Goal: Check status: Check status

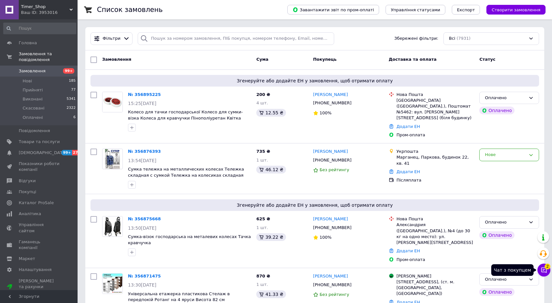
click at [546, 272] on icon at bounding box center [544, 270] width 6 height 6
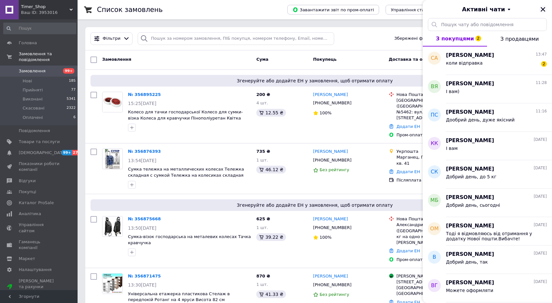
click at [541, 7] on icon "Закрити" at bounding box center [543, 9] width 5 height 5
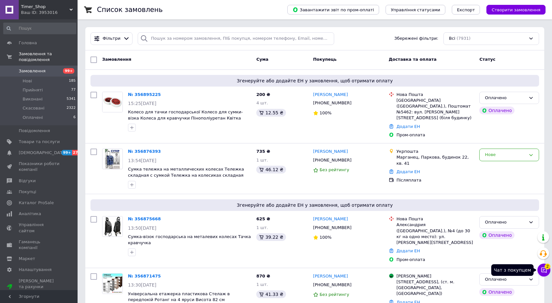
click at [545, 273] on icon at bounding box center [544, 270] width 6 height 6
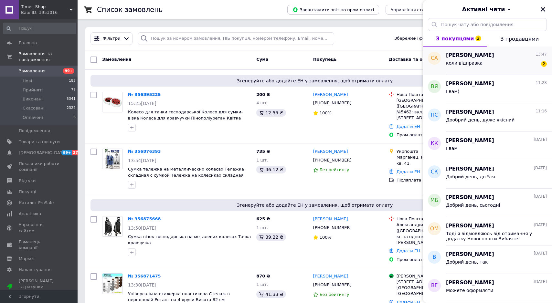
click at [468, 66] on div "коли відправка" at bounding box center [464, 64] width 37 height 9
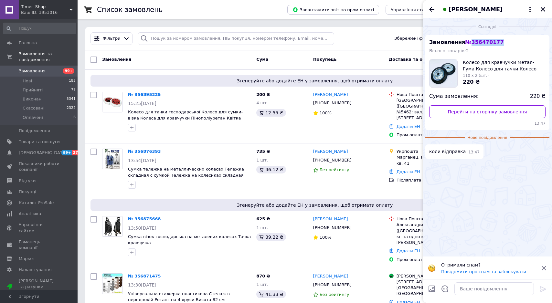
drag, startPoint x: 479, startPoint y: 42, endPoint x: 468, endPoint y: 42, distance: 11.0
click at [468, 42] on div "Замовлення № 356470177 Всього товарів: 2 Колесо для кравчучки Метал-Гума Колесо…" at bounding box center [488, 82] width 124 height 95
copy span "356470177"
click at [197, 42] on input "search" at bounding box center [236, 38] width 197 height 13
paste input "356470177"
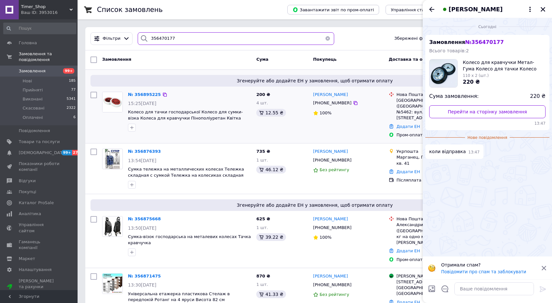
type input "356470177"
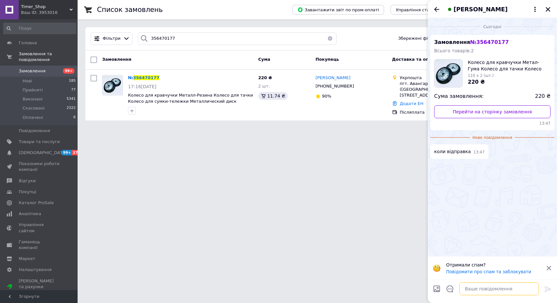
click at [478, 288] on textarea at bounding box center [500, 289] width 80 height 13
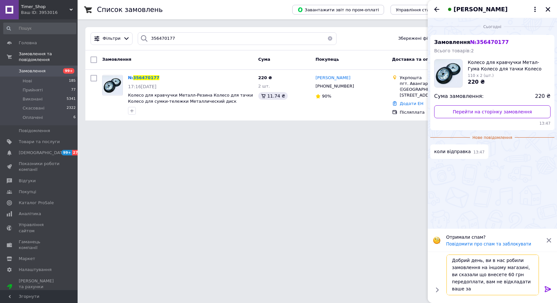
scroll to position [1, 0]
type textarea "Добрий день, ви в нас робили замовлення на іншому магазині, ви сказали що внесе…"
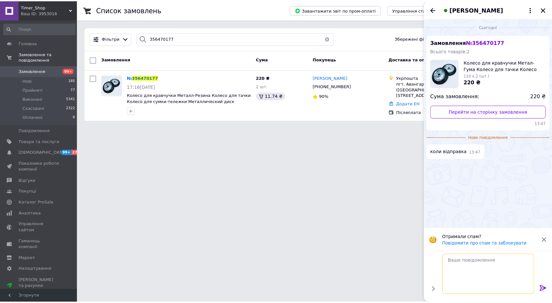
scroll to position [0, 0]
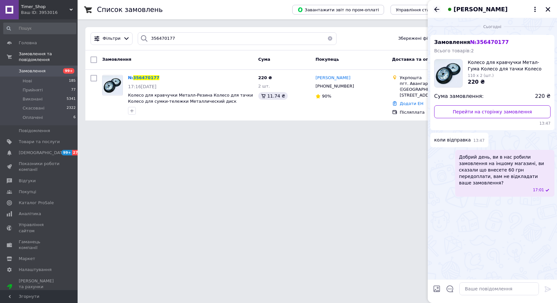
click at [437, 8] on icon "Назад" at bounding box center [437, 9] width 8 height 8
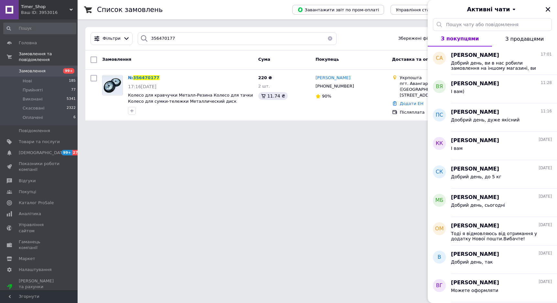
click at [228, 128] on html "Timer_Shop Ваш ID: 3953016 Сайт Timer_Shop Кабінет покупця Перевірити стан сист…" at bounding box center [278, 64] width 557 height 128
click at [546, 11] on icon "Закрити" at bounding box center [548, 9] width 5 height 5
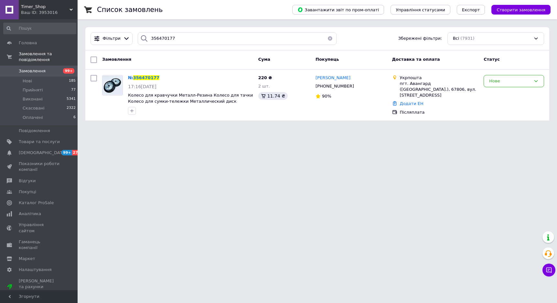
click at [49, 68] on span "Замовлення" at bounding box center [39, 71] width 41 height 6
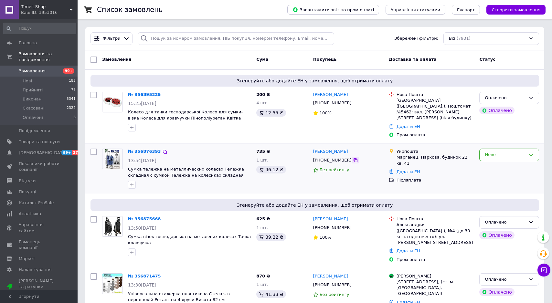
click at [353, 158] on icon at bounding box center [355, 160] width 5 height 5
click at [232, 180] on div at bounding box center [190, 185] width 126 height 10
click at [132, 182] on icon "button" at bounding box center [131, 184] width 5 height 5
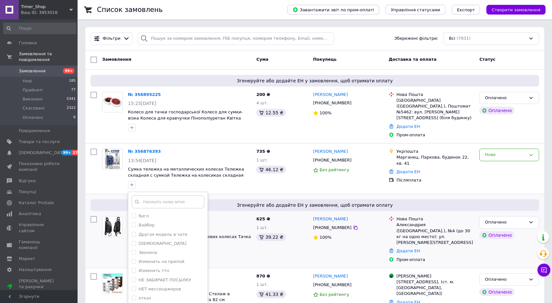
drag, startPoint x: 163, startPoint y: 220, endPoint x: 282, endPoint y: 250, distance: 122.4
click at [163, 223] on div "Вайбер" at bounding box center [168, 226] width 73 height 6
checkbox input "true"
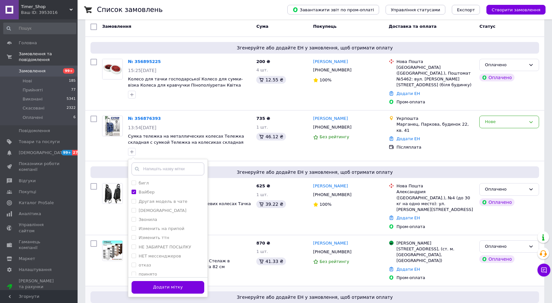
scroll to position [65, 0]
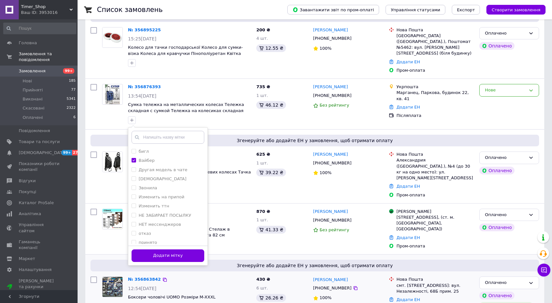
drag, startPoint x: 190, startPoint y: 252, endPoint x: 208, endPoint y: 244, distance: 20.3
click at [189, 253] on button "Додати мітку" at bounding box center [168, 256] width 73 height 13
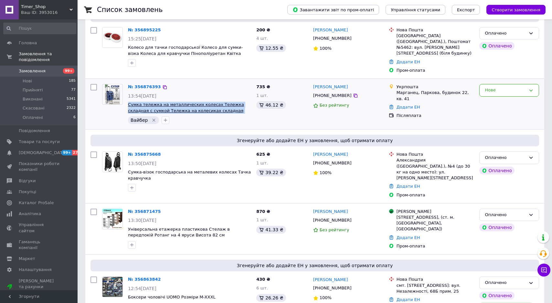
drag, startPoint x: 234, startPoint y: 104, endPoint x: 129, endPoint y: 101, distance: 105.2
click at [129, 102] on span "Сумка тележка на металлических колесах Тележка складная с сумкой Тележка на кол…" at bounding box center [189, 108] width 123 height 12
copy span "Сумка тележка на металлических колесах Тележка складная с сумкой Тележка на кол…"
drag, startPoint x: 268, startPoint y: 117, endPoint x: 468, endPoint y: 110, distance: 199.4
click at [270, 117] on div "735 ₴ 1 шт. 46.12 ₴" at bounding box center [282, 104] width 57 height 45
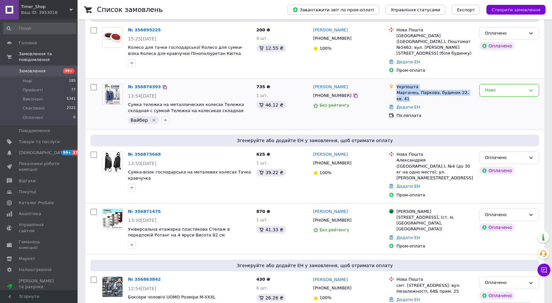
drag, startPoint x: 474, startPoint y: 86, endPoint x: 398, endPoint y: 80, distance: 76.3
click at [398, 84] on div "Укрпошта Марганец, Паркова, будинок 22, кв. 41" at bounding box center [436, 93] width 81 height 18
copy div "Укрпошта Марганец, Паркова, будинок 22, кв. 41"
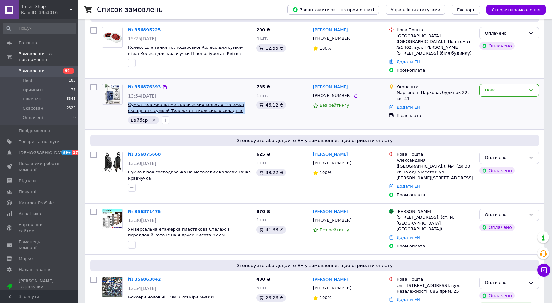
drag, startPoint x: 231, startPoint y: 104, endPoint x: 129, endPoint y: 99, distance: 102.6
click at [129, 102] on span "Сумка тележка на металлических колесах Тележка складная с сумкой Тележка на кол…" at bounding box center [189, 108] width 123 height 12
copy span "Сумка тележка на металлических колесах Тележка складная с сумкой Тележка на кол…"
click at [447, 90] on div "Марганец, Паркова, будинок 22, кв. 41" at bounding box center [436, 96] width 78 height 12
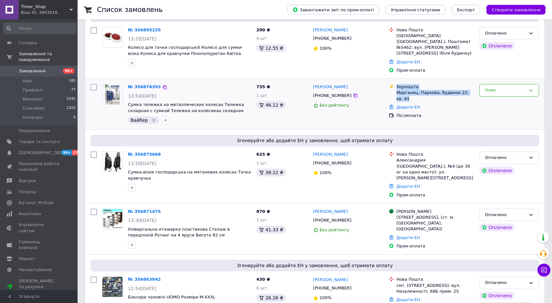
drag, startPoint x: 459, startPoint y: 87, endPoint x: 396, endPoint y: 80, distance: 63.9
click at [396, 84] on div "Укрпошта Марганец, Паркова, будинок 22, кв. 41" at bounding box center [436, 93] width 81 height 18
copy div "Укрпошта Марганец, Паркова, будинок 22, кв. 41"
click at [230, 119] on div "Вайбер" at bounding box center [190, 120] width 126 height 10
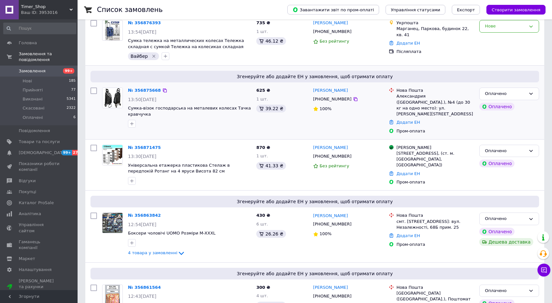
scroll to position [129, 0]
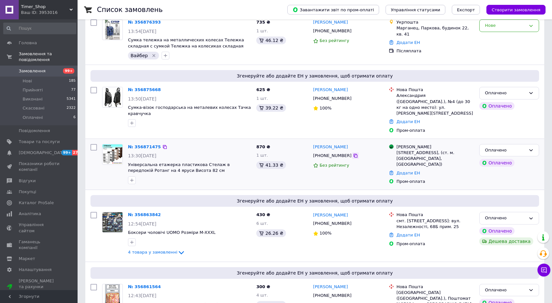
click at [353, 153] on icon at bounding box center [355, 155] width 5 height 5
drag, startPoint x: 348, startPoint y: 145, endPoint x: 547, endPoint y: 27, distance: 230.8
click at [353, 153] on icon at bounding box center [355, 155] width 5 height 5
drag, startPoint x: 179, startPoint y: 158, endPoint x: 129, endPoint y: 153, distance: 50.4
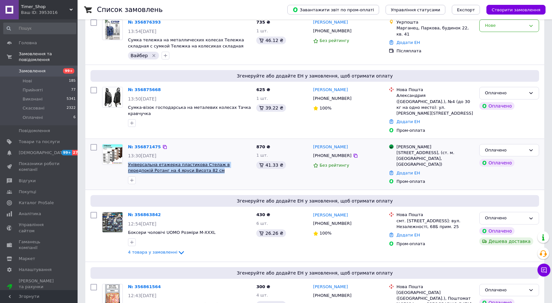
click at [129, 162] on span "Універсальна етажерка пластикова Стелаж в передпокій Ротанг на 4 яруси Висота 8…" at bounding box center [189, 168] width 123 height 12
copy span "Універсальна етажерка пластикова Стелаж в передпокій Ротанг на 4 яруси Висота 8…"
click at [233, 162] on span "Універсальна етажерка пластикова Стелаж в передпокій Ротанг на 4 яруси Висота 8…" at bounding box center [189, 168] width 123 height 12
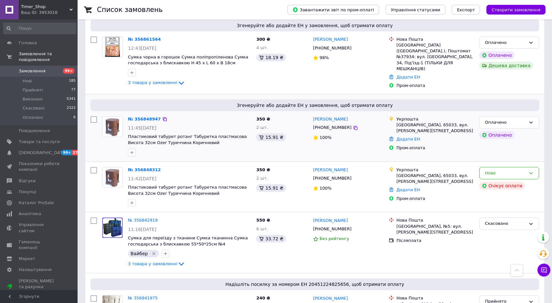
scroll to position [388, 0]
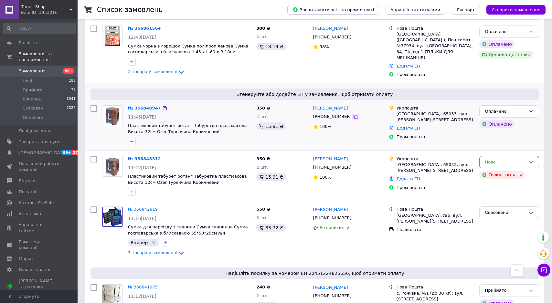
click at [353, 115] on icon at bounding box center [355, 117] width 5 height 5
drag, startPoint x: 202, startPoint y: 120, endPoint x: 130, endPoint y: 111, distance: 72.7
click at [130, 123] on span "Пластиковий табурет ротанг Табуретка пластмасова Висота 32см Ozer Туреччина Кор…" at bounding box center [189, 129] width 123 height 12
click at [207, 137] on div at bounding box center [190, 142] width 126 height 10
drag, startPoint x: 199, startPoint y: 119, endPoint x: 129, endPoint y: 111, distance: 70.6
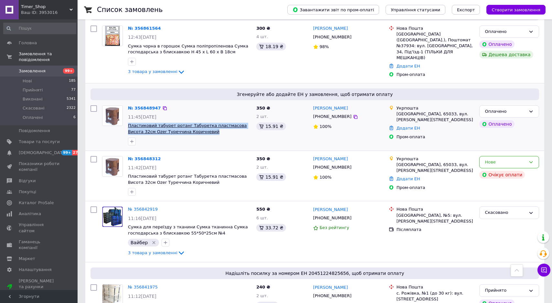
click at [129, 123] on span "Пластиковий табурет ротанг Табуретка пластмасова Висота 32см Ozer Туреччина Кор…" at bounding box center [189, 129] width 123 height 12
copy span "Пластиковий табурет ротанг Табуретка пластмасова Висота 32см Ozer Туреччина Кор…"
click at [227, 137] on div at bounding box center [190, 142] width 126 height 10
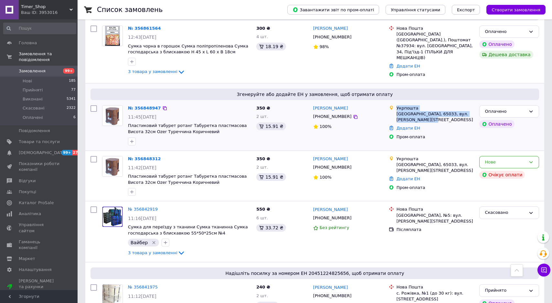
drag, startPoint x: 441, startPoint y: 107, endPoint x: 397, endPoint y: 95, distance: 45.3
click at [397, 105] on div "Укрпошта Одеса, 65033, вул. Владислава Домбровського, 4А" at bounding box center [436, 114] width 81 height 18
copy div "Укрпошта Одеса, 65033, вул. Владислава Домбровського, 4А"
drag, startPoint x: 285, startPoint y: 118, endPoint x: 296, endPoint y: 139, distance: 23.6
click at [285, 118] on div "350 ₴ 2 шт. 15.91 ₴" at bounding box center [282, 125] width 57 height 45
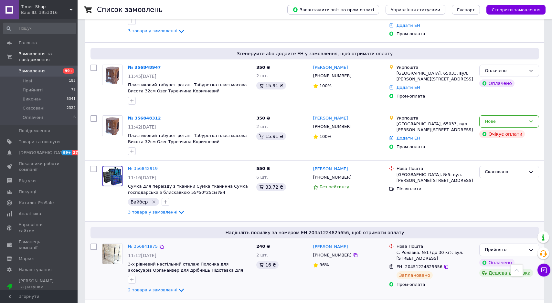
scroll to position [550, 0]
